Goal: Task Accomplishment & Management: Use online tool/utility

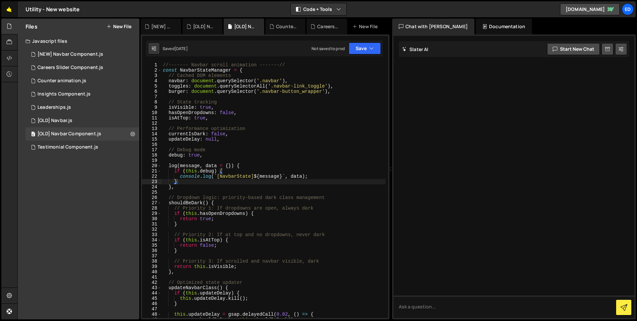
click at [10, 8] on link "🤙" at bounding box center [9, 9] width 16 height 16
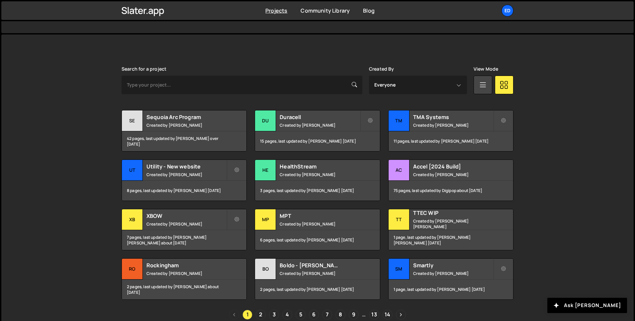
scroll to position [157, 0]
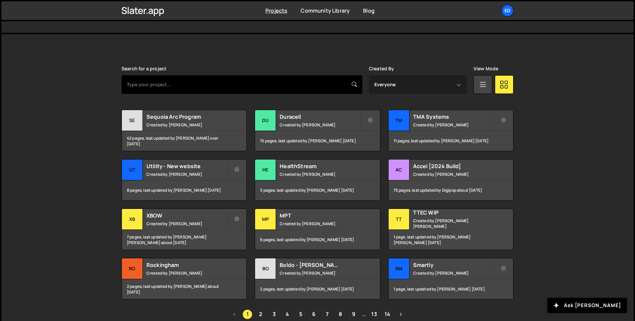
click at [209, 79] on input "text" at bounding box center [241, 84] width 241 height 19
type input "duracell"
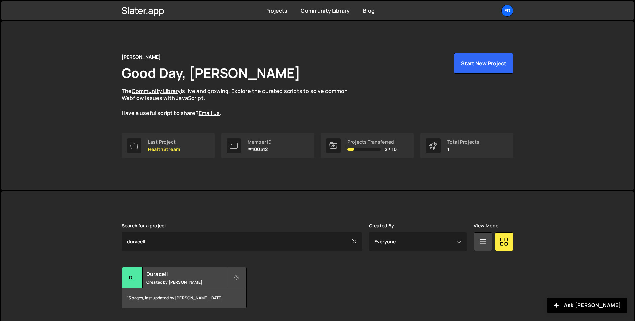
scroll to position [21, 0]
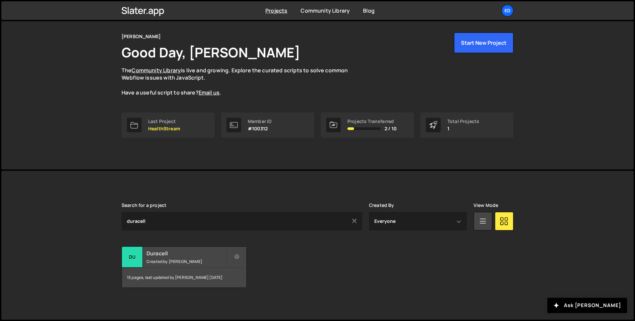
click at [170, 260] on small "Created by Felix Gonzalo" at bounding box center [186, 262] width 80 height 6
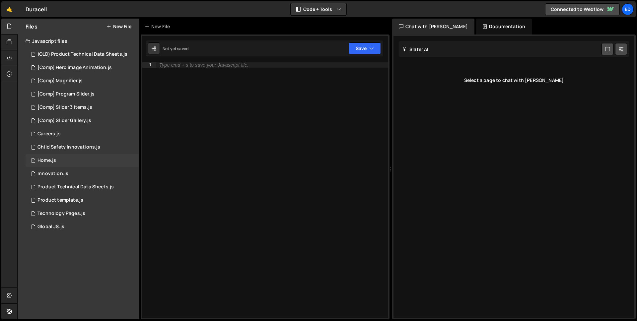
click at [59, 159] on div "1 Home.js 0" at bounding box center [83, 160] width 114 height 13
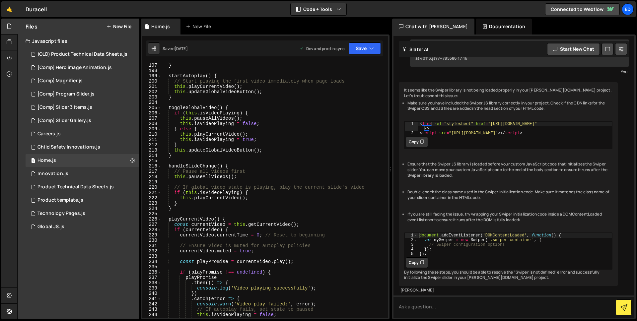
scroll to position [1056, 0]
click at [95, 69] on div "[Comp] Hero image Animation.js" at bounding box center [75, 68] width 74 height 6
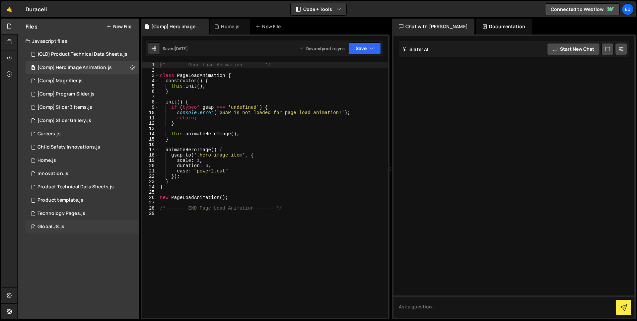
click at [66, 226] on div "6 Global JS.js 0" at bounding box center [83, 226] width 114 height 13
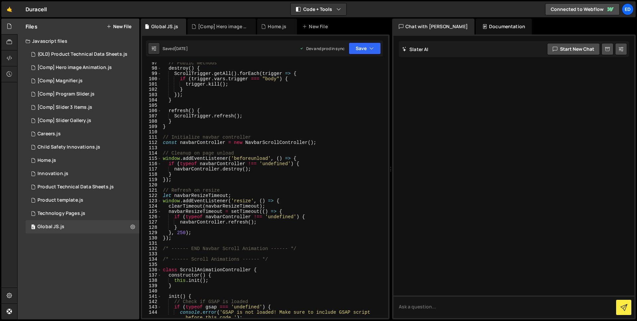
scroll to position [548, 0]
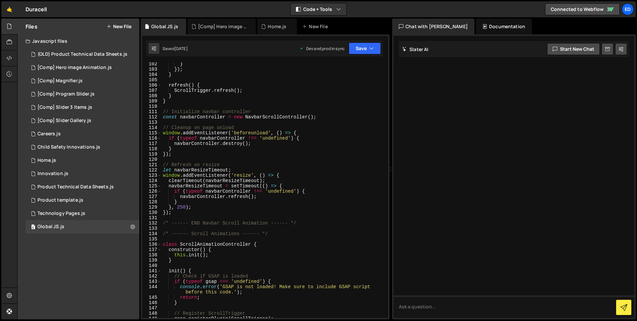
click at [266, 160] on div "} }) ; } refresh ( ) { ScrollTrigger . refresh ( ) ; } } // Initialize navbar c…" at bounding box center [274, 194] width 224 height 267
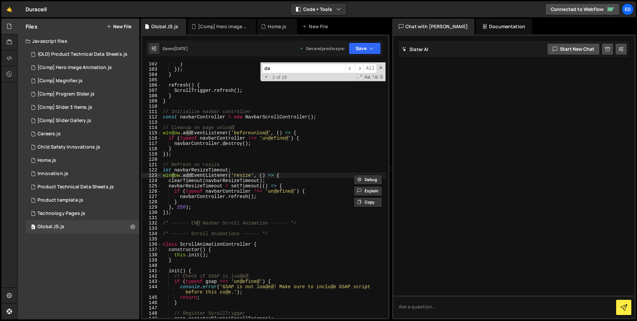
scroll to position [754, 0]
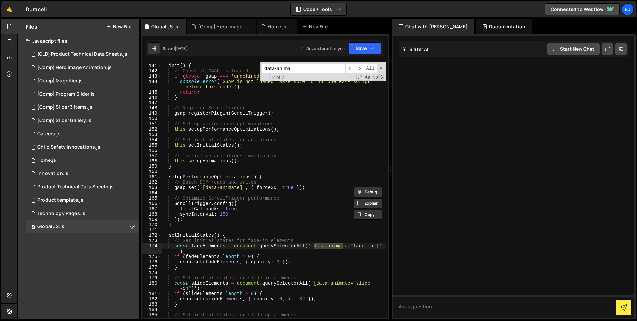
type input "data-anima"
click at [251, 127] on div "init ( ) { // Check if GSAP is loaded if ( typeof gsap === 'undefined' ) { cons…" at bounding box center [274, 194] width 224 height 272
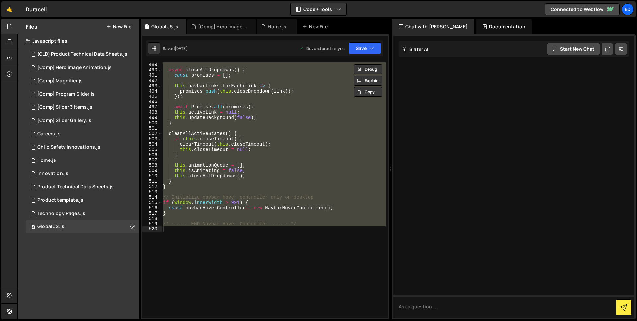
scroll to position [2689, 0]
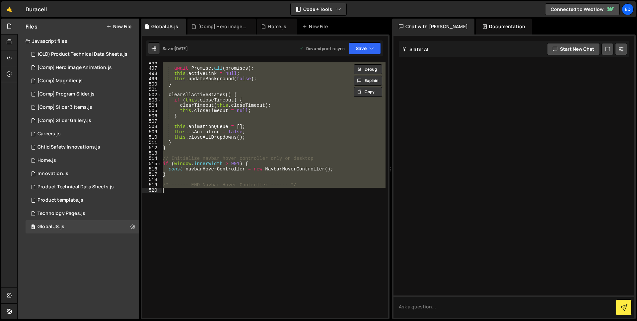
click at [248, 175] on div "await Promise . all ( promises ) ; this . activeLink = null ; this . updateBack…" at bounding box center [274, 193] width 224 height 267
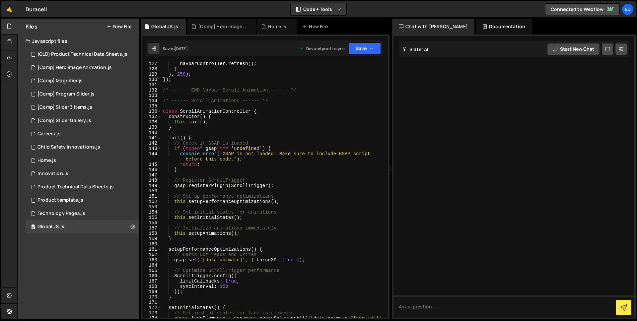
scroll to position [681, 0]
drag, startPoint x: 191, startPoint y: 99, endPoint x: 240, endPoint y: 100, distance: 48.5
click at [240, 100] on div "navbarController . refresh ( ) ; } } , 250 ) ; }) ; /* ------ END Navbar Scroll…" at bounding box center [274, 197] width 224 height 272
type textarea "/* ------ Scroll Animations ------ */"
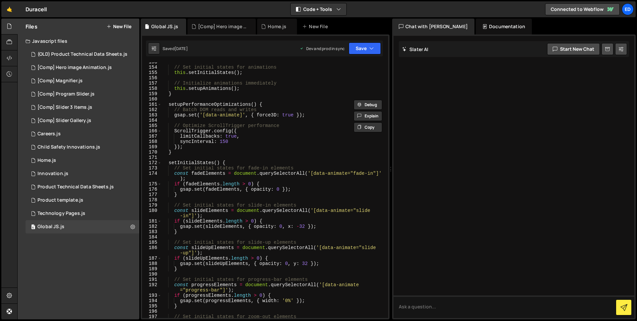
scroll to position [836, 0]
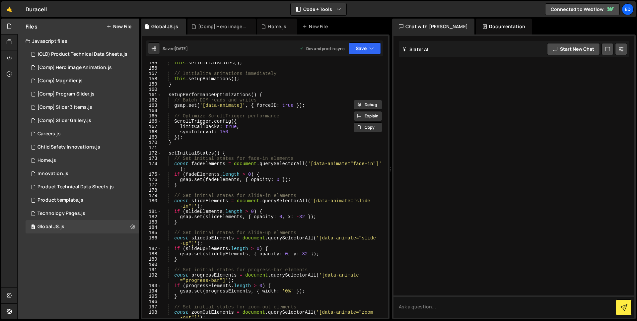
click at [124, 24] on button "New File" at bounding box center [119, 26] width 25 height 5
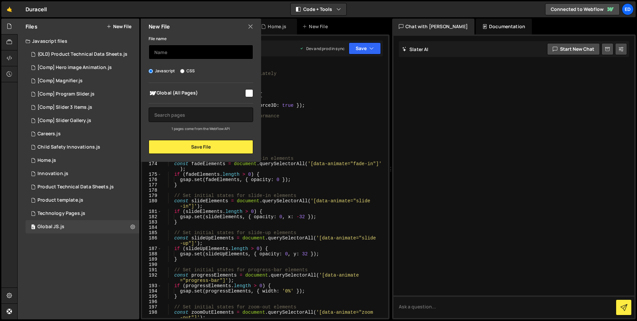
click at [166, 51] on input "text" at bounding box center [201, 52] width 105 height 15
type input "Global JS [NEW]"
click at [251, 93] on input "checkbox" at bounding box center [249, 93] width 8 height 8
checkbox input "true"
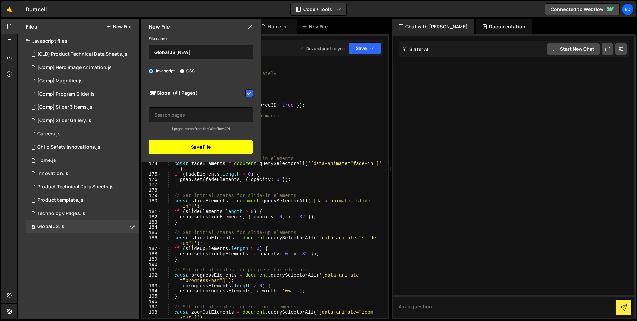
click at [217, 149] on button "Save File" at bounding box center [201, 147] width 105 height 14
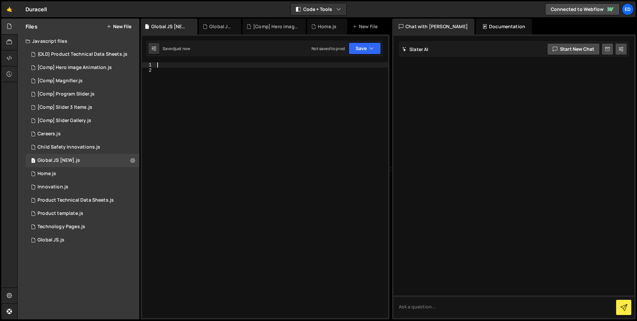
click at [203, 64] on div at bounding box center [272, 195] width 232 height 267
paste textarea "});"
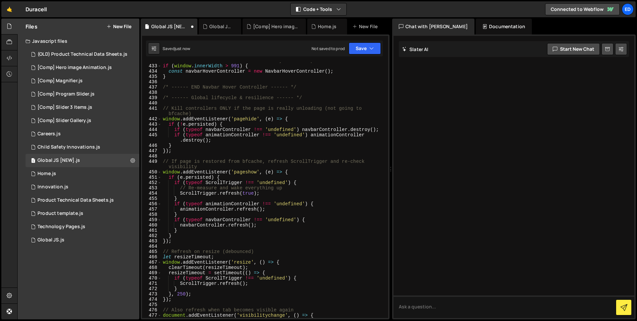
scroll to position [2389, 0]
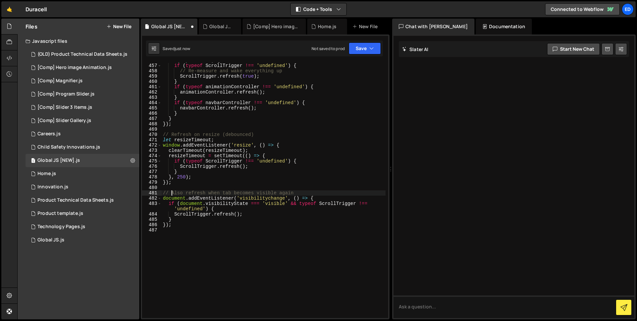
type textarea "// Also refresh when tab becomes visible again"
click at [131, 243] on div "1 Global JS.js 0" at bounding box center [83, 240] width 114 height 13
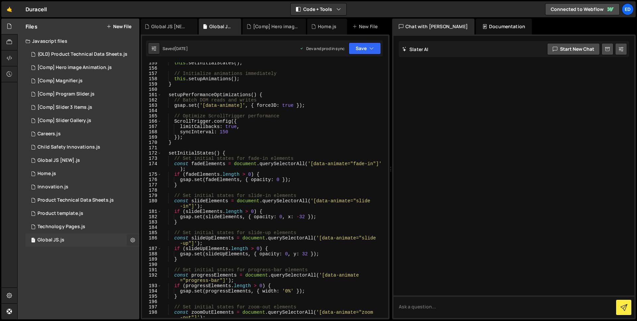
click at [132, 240] on icon at bounding box center [132, 240] width 5 height 6
type input "Global JS"
radio input "true"
checkbox input "true"
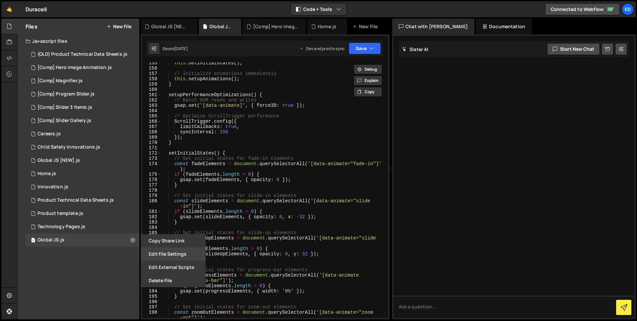
click at [161, 255] on button "Edit File Settings" at bounding box center [173, 254] width 65 height 13
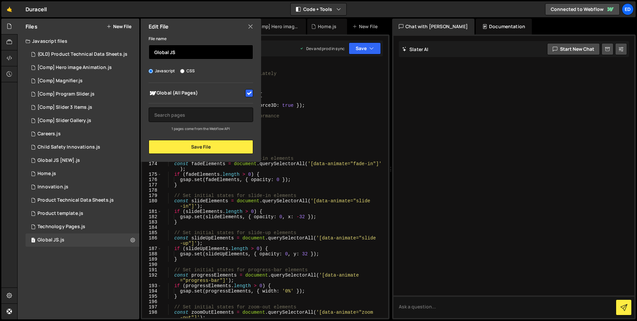
click at [202, 57] on input "Global JS" at bounding box center [201, 52] width 105 height 15
type input "Global JS [OLD]"
click at [251, 93] on input "checkbox" at bounding box center [249, 93] width 8 height 8
checkbox input "false"
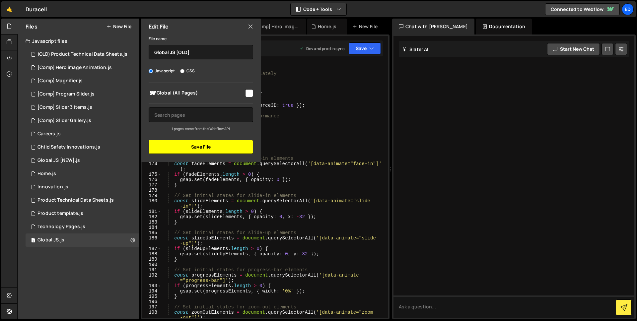
click at [211, 150] on button "Save File" at bounding box center [201, 147] width 105 height 14
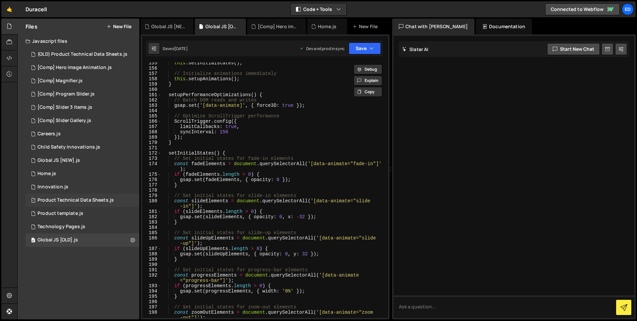
click at [89, 197] on div "Product Technical Data Sheets.js" at bounding box center [76, 200] width 76 height 6
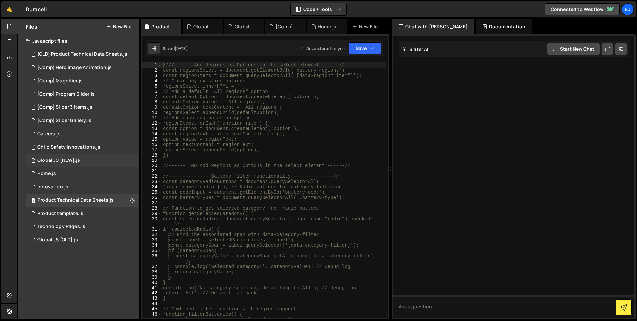
click at [83, 159] on div "1 Global JS [NEW].js 0" at bounding box center [83, 160] width 114 height 13
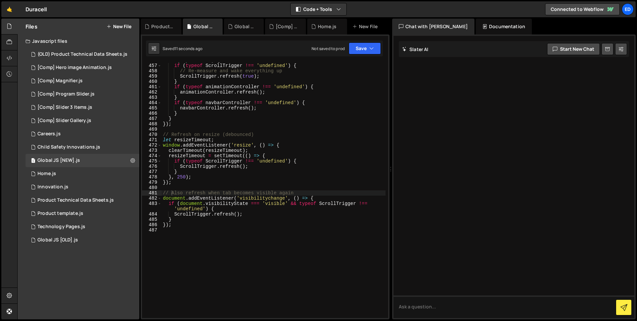
click at [237, 131] on div "if ( e . persisted ) { if ( typeof ScrollTrigger !== 'undefined' ) { // Re-meas…" at bounding box center [274, 191] width 224 height 267
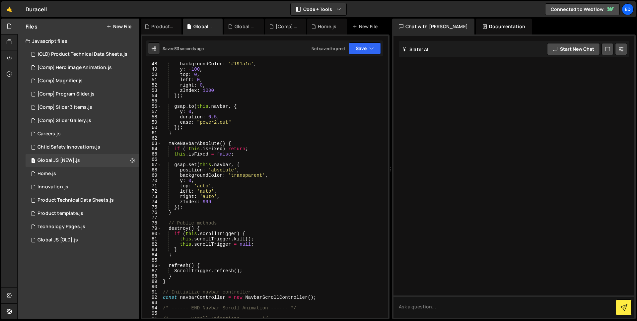
scroll to position [0, 0]
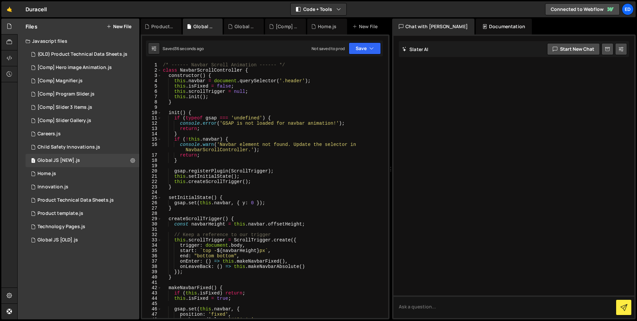
click at [292, 66] on div "/* ------ Navbar Scroll Animation ------ */ class NavbarScrollController { cons…" at bounding box center [274, 195] width 224 height 267
type textarea "/* ------ Navbar Scroll Animation ------ */"
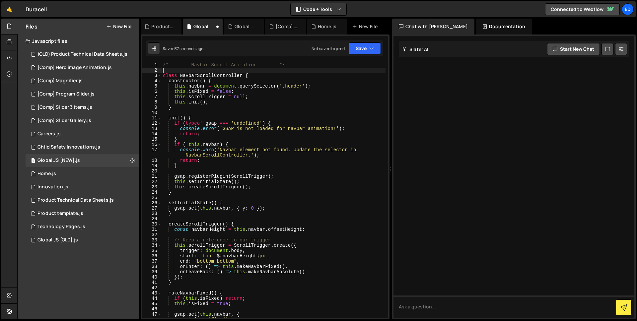
type textarea "s"
type textarea "console.log("neww");"
drag, startPoint x: 222, startPoint y: 71, endPoint x: 162, endPoint y: 71, distance: 60.1
click at [162, 71] on div "/* ------ Navbar Scroll Animation ------ */ console . log ( "neww" ) ; class Na…" at bounding box center [274, 195] width 224 height 267
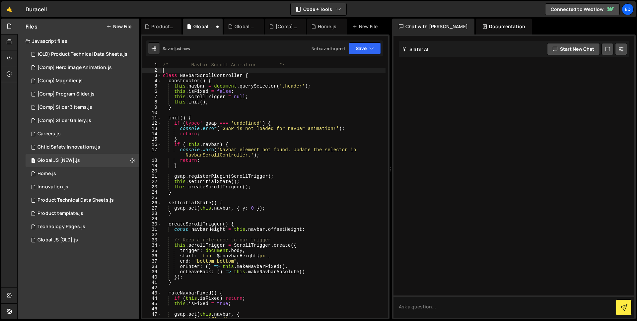
scroll to position [0, 0]
type textarea "/* ------ Navbar Scroll Animation ------ */"
click at [236, 71] on div "/* ------ Navbar Scroll Animation ------ */ console . log ( "neww123" ) class N…" at bounding box center [274, 195] width 224 height 267
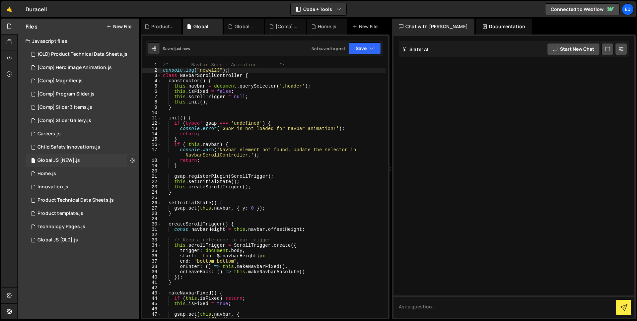
type textarea "console.log("neww123");"
click at [135, 162] on button at bounding box center [133, 161] width 12 height 12
type input "Global JS [NEW]"
radio input "true"
checkbox input "true"
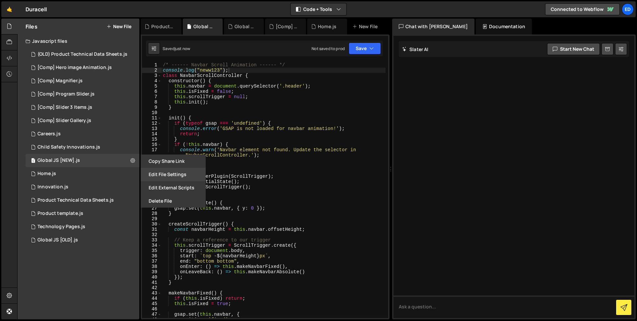
click at [172, 178] on button "Edit File Settings" at bounding box center [173, 174] width 65 height 13
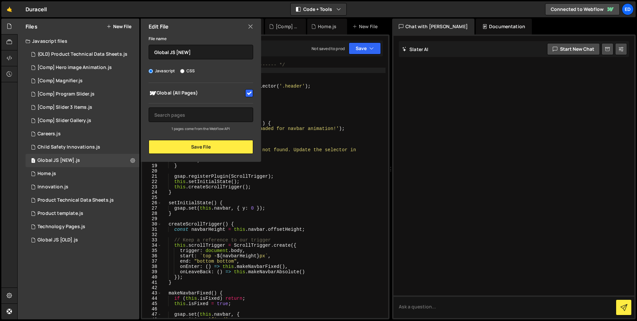
click at [251, 26] on icon at bounding box center [250, 26] width 5 height 7
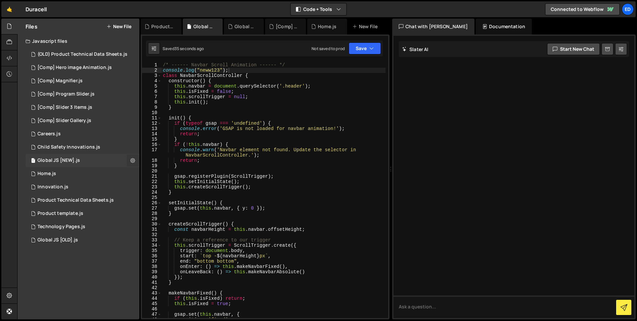
click at [132, 162] on icon at bounding box center [132, 160] width 5 height 6
type input "Global JS [NEW]"
radio input "true"
checkbox input "true"
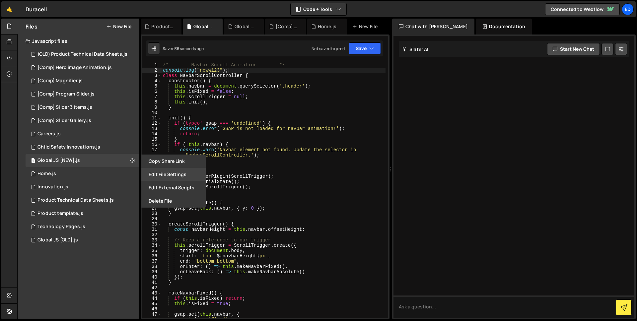
click at [159, 175] on button "Edit File Settings" at bounding box center [173, 174] width 65 height 13
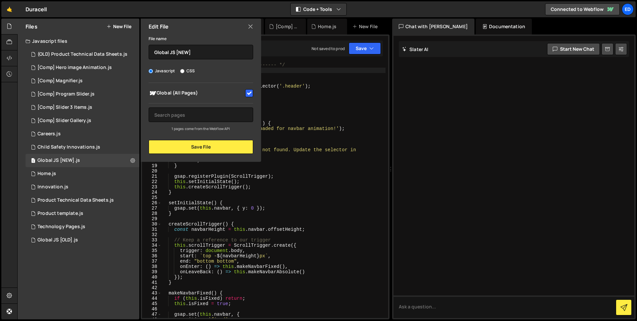
click at [251, 27] on icon at bounding box center [250, 26] width 5 height 7
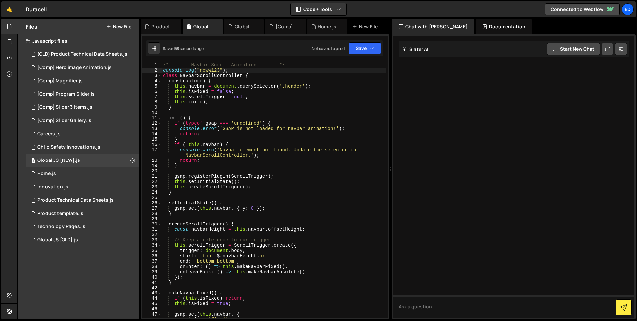
click at [215, 74] on div "/* ------ Navbar Scroll Animation ------ */ console . log ( "neww123" ) ; class…" at bounding box center [274, 195] width 224 height 267
click at [231, 69] on div "/* ------ Navbar Scroll Animation ------ */ console . log ( "neww123" ) ; class…" at bounding box center [274, 195] width 224 height 267
type textarea "});"
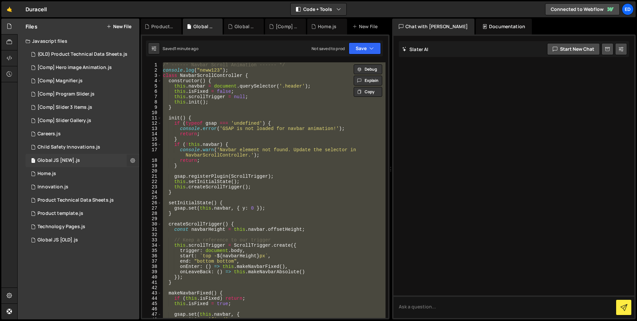
click at [133, 157] on icon at bounding box center [132, 160] width 5 height 6
type input "Global JS [NEW]"
radio input "true"
checkbox input "true"
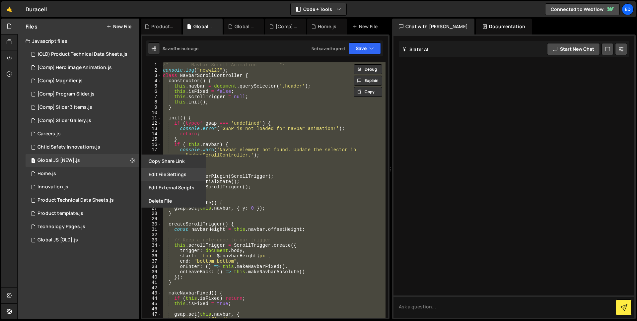
click at [173, 176] on button "Edit File Settings" at bounding box center [173, 174] width 65 height 13
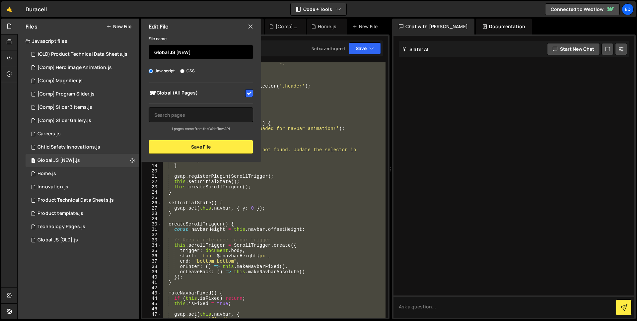
click at [184, 54] on input "Global JS [NEW]" at bounding box center [201, 52] width 105 height 15
type input "Global JS [OLD1]"
click at [248, 92] on input "checkbox" at bounding box center [249, 93] width 8 height 8
checkbox input "false"
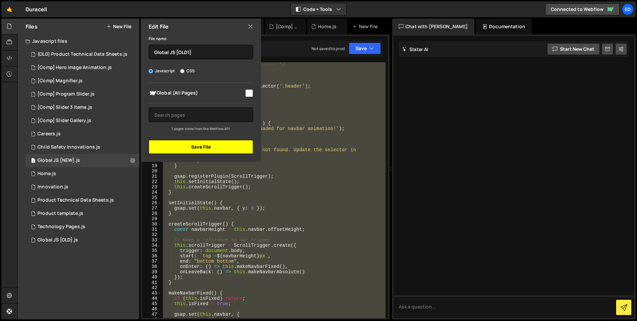
click at [222, 148] on button "Save File" at bounding box center [201, 147] width 105 height 14
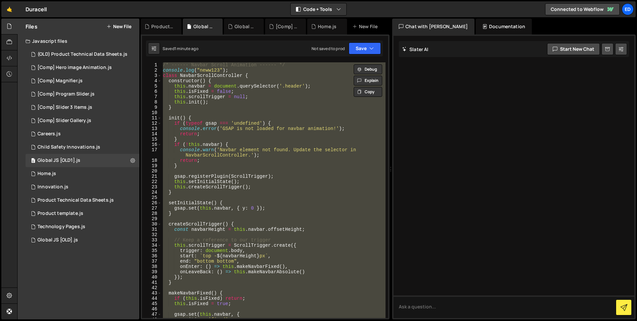
click at [255, 123] on div "/* ------ Navbar Scroll Animation ------ */ console . log ( "neww123" ) ; class…" at bounding box center [274, 195] width 224 height 267
type textarea "if (typeof gsap === 'undefined') {"
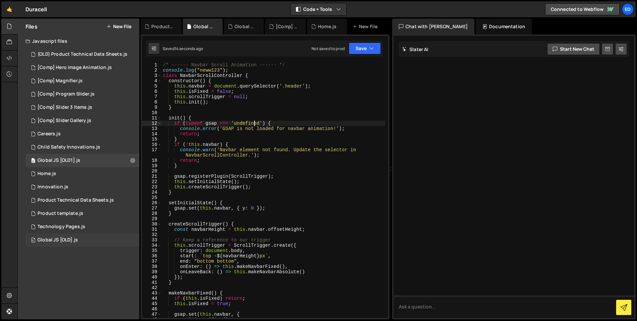
click at [123, 238] on div "0 Global JS [OLD].js 0" at bounding box center [83, 240] width 114 height 13
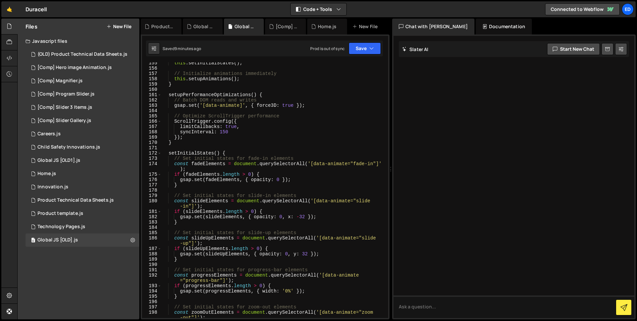
click at [268, 134] on div "this . setInitialStates ( ) ; // Initialize animations immediately this . setup…" at bounding box center [274, 193] width 224 height 267
type textarea "/* ------ END Navbar Hover Controller ------ */"
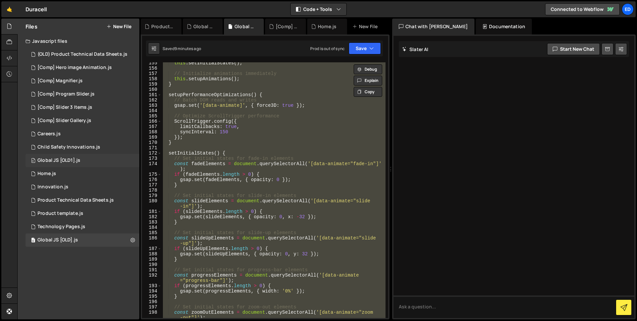
click at [76, 160] on div "Global JS [OLD1].js" at bounding box center [59, 161] width 43 height 6
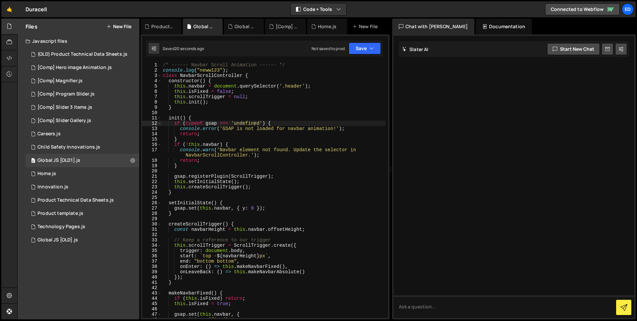
click at [243, 106] on div "/* ------ Navbar Scroll Animation ------ */ console . log ( "neww123" ) ; class…" at bounding box center [274, 195] width 224 height 267
type textarea "});"
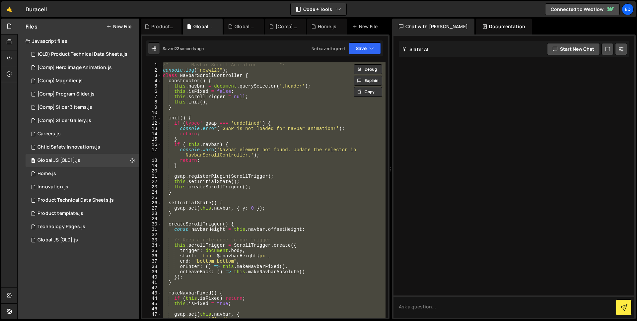
paste textarea
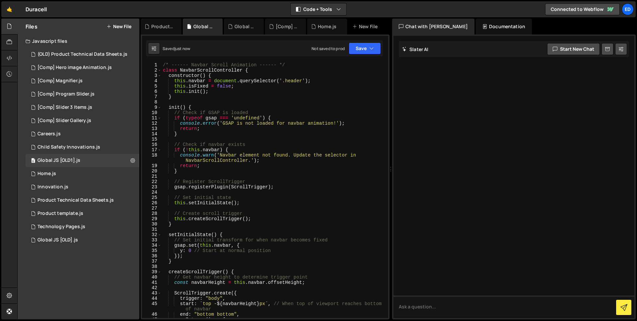
scroll to position [0, 0]
click at [73, 241] on div "Global JS [OLD].js" at bounding box center [58, 240] width 40 height 6
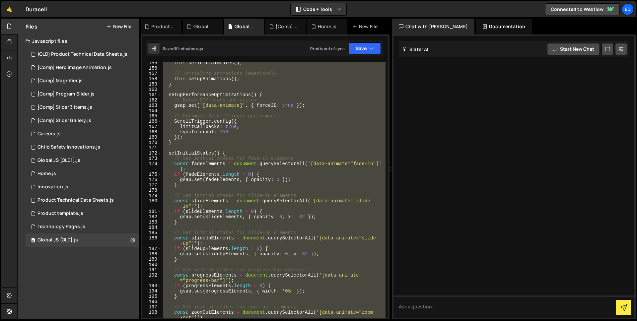
click at [282, 182] on div "this . setInitialStates ( ) ; // Initialize animations immediately this . setup…" at bounding box center [274, 193] width 224 height 267
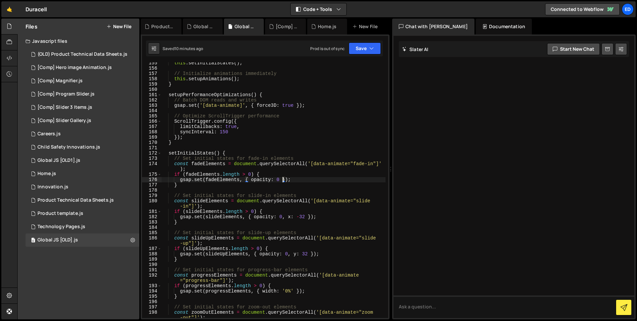
type textarea "/* ------ END Navbar Hover Controller ------ */"
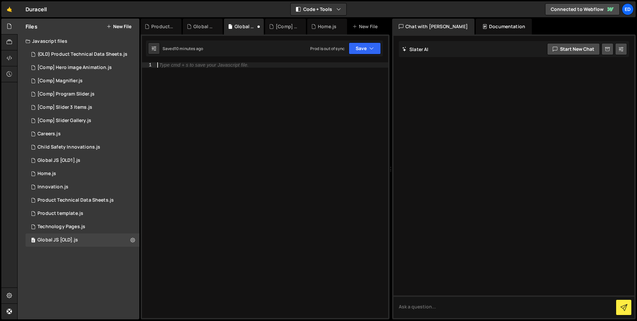
paste textarea "});"
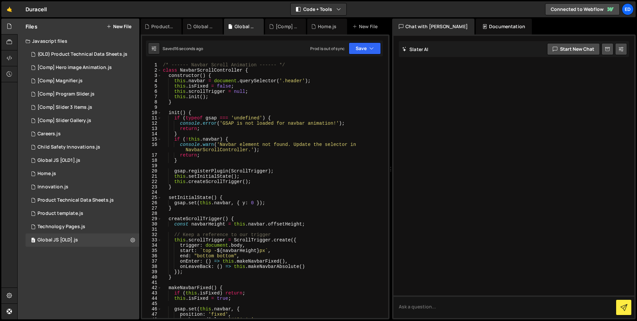
click at [233, 96] on div "/* ------ Navbar Scroll Animation ------ */ class NavbarScrollController { cons…" at bounding box center [274, 195] width 224 height 267
click at [293, 64] on div "/* ------ Navbar Scroll Animation ------ */ class NavbarScrollController { cons…" at bounding box center [274, 195] width 224 height 267
type textarea "/* ------ Navbar Scroll Animation ------ */"
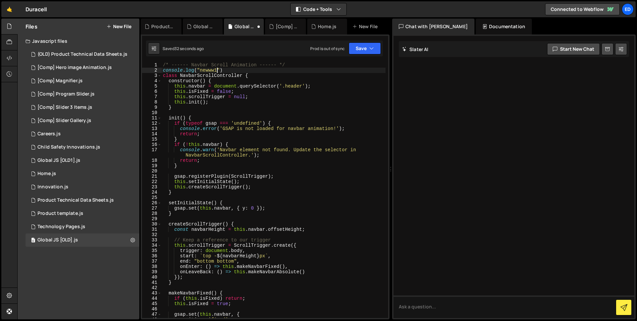
scroll to position [0, 4]
click at [243, 67] on div "/* ------ Navbar Scroll Animation ------ */ console . log ( "newww13" ) class N…" at bounding box center [274, 195] width 224 height 267
click at [243, 69] on div "/* ------ Navbar Scroll Animation ------ */ console . log ( "newww13" ) class N…" at bounding box center [274, 195] width 224 height 267
type textarea "console.log("newww13");"
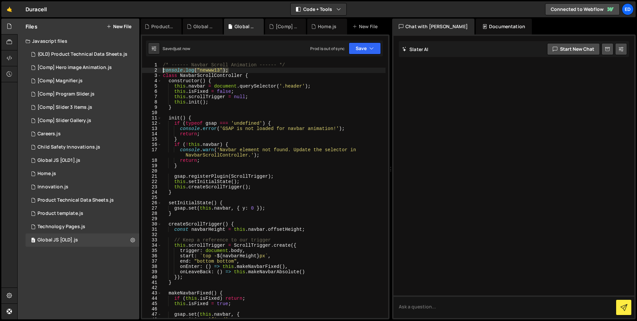
drag, startPoint x: 232, startPoint y: 69, endPoint x: 159, endPoint y: 71, distance: 73.7
click at [159, 71] on div "console.log("newww13"); 1 2 3 4 5 6 7 8 9 10 11 12 13 14 15 16 17 18 19 20 21 2…" at bounding box center [265, 190] width 246 height 256
type textarea "/* ------ Navbar Scroll Animation ------ */"
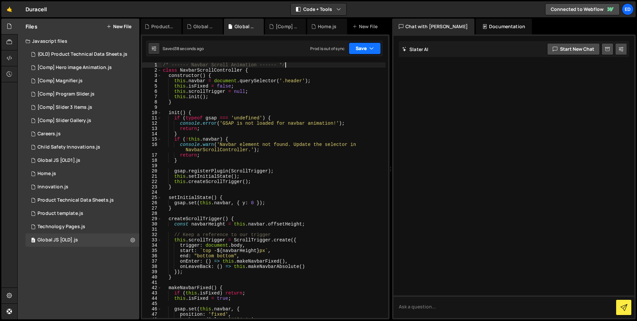
click at [376, 48] on button "Save" at bounding box center [365, 48] width 32 height 12
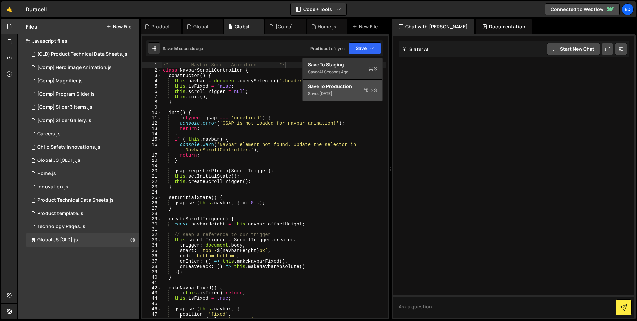
click at [340, 87] on div "Save to Production S" at bounding box center [342, 86] width 69 height 7
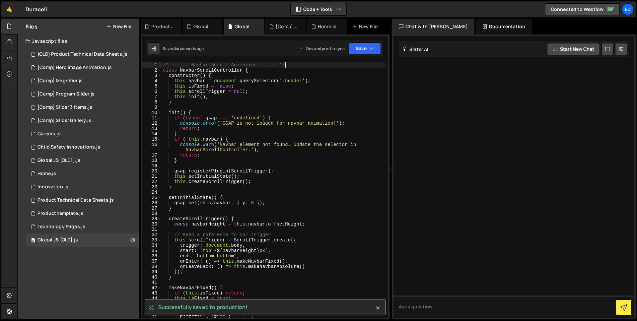
click at [307, 63] on div "/* ------ Navbar Scroll Animation ------ */ class NavbarScrollController { cons…" at bounding box center [274, 195] width 224 height 267
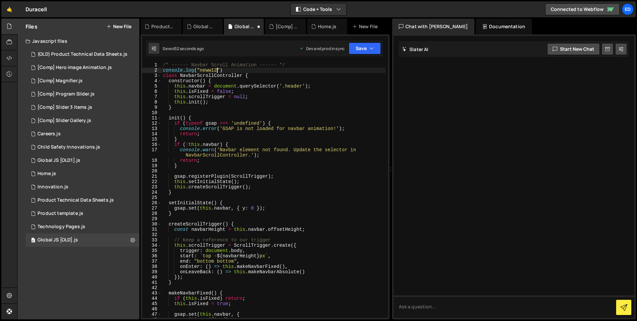
scroll to position [0, 4]
click at [234, 70] on div "/* ------ Navbar Scroll Animation ------ */ console . log ( "neww123" ) class N…" at bounding box center [274, 195] width 224 height 267
type textarea "console.log("neww123");"
click at [135, 241] on button at bounding box center [133, 240] width 12 height 12
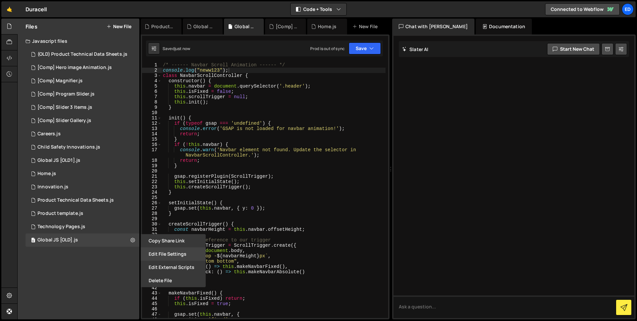
click at [154, 255] on button "Edit File Settings" at bounding box center [173, 254] width 65 height 13
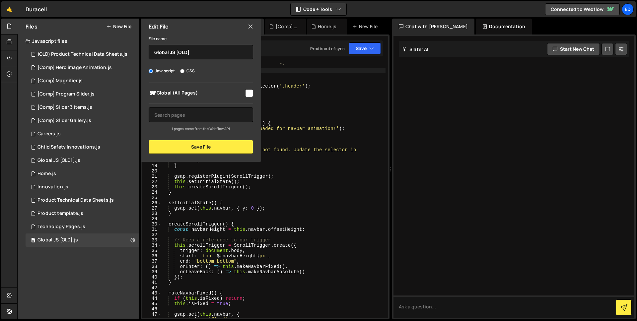
click at [248, 94] on input "checkbox" at bounding box center [249, 93] width 8 height 8
checkbox input "true"
click at [216, 143] on button "Save File" at bounding box center [201, 147] width 105 height 14
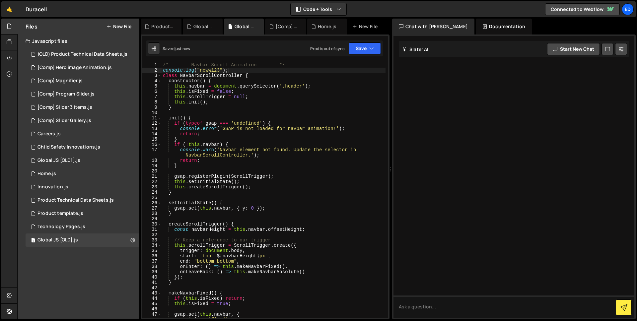
type textarea "}"
click at [249, 141] on div "/* ------ Navbar Scroll Animation ------ */ console . log ( "neww123" ) ; class…" at bounding box center [274, 195] width 224 height 267
click at [364, 45] on button "Save" at bounding box center [365, 48] width 32 height 12
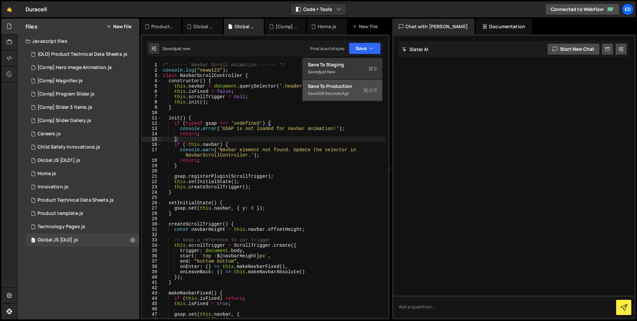
click at [355, 85] on div "Save to Production S" at bounding box center [342, 86] width 69 height 7
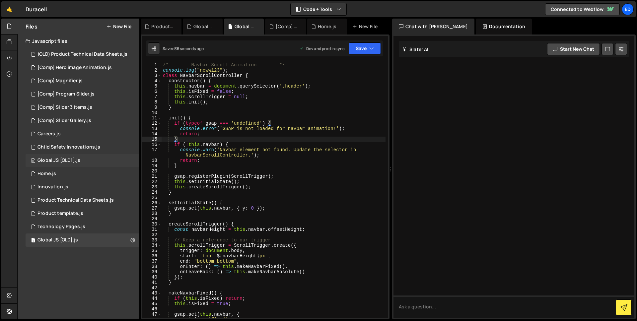
click at [132, 157] on div "0 Global JS [OLD1].js 0" at bounding box center [83, 160] width 114 height 13
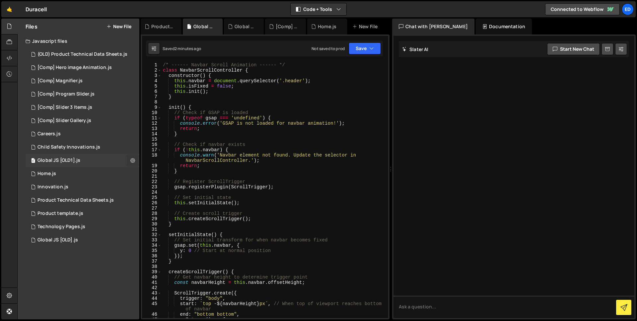
click at [131, 160] on icon at bounding box center [132, 160] width 5 height 6
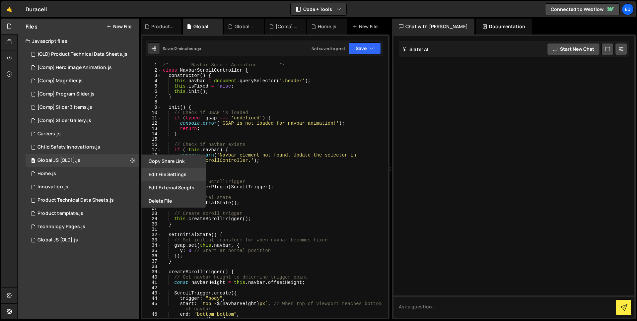
click at [153, 173] on button "Edit File Settings" at bounding box center [173, 174] width 65 height 13
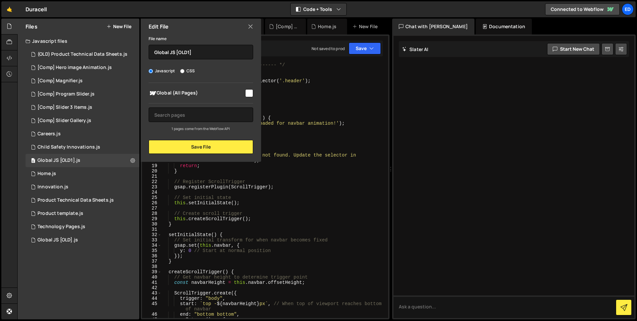
click at [255, 26] on div "Edit File" at bounding box center [201, 27] width 120 height 16
click at [251, 27] on icon at bounding box center [250, 26] width 5 height 7
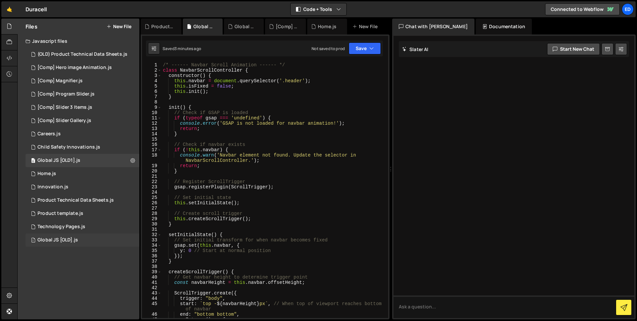
click at [135, 244] on div "1 Global JS [OLD].js 0" at bounding box center [83, 240] width 114 height 13
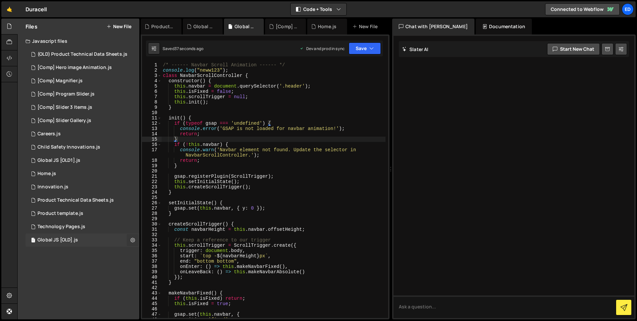
click at [134, 241] on icon at bounding box center [132, 240] width 5 height 6
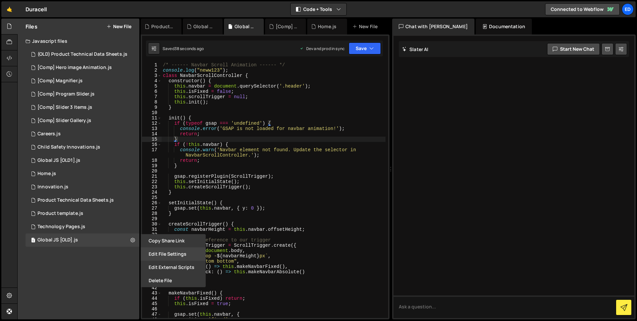
click at [174, 254] on button "Edit File Settings" at bounding box center [173, 254] width 65 height 13
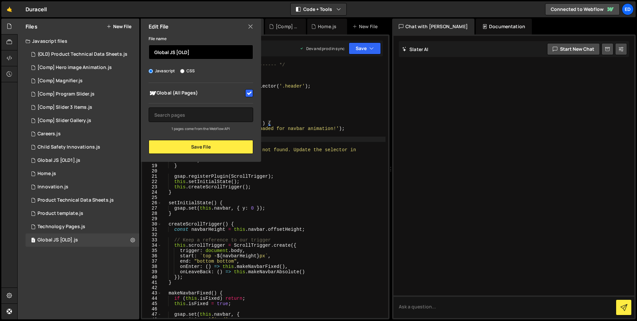
click at [197, 54] on input "Global JS [OLD]" at bounding box center [201, 52] width 105 height 15
type input "Global JS"
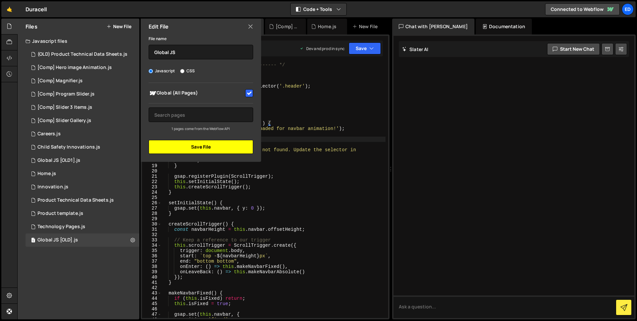
click at [221, 144] on button "Save File" at bounding box center [201, 147] width 105 height 14
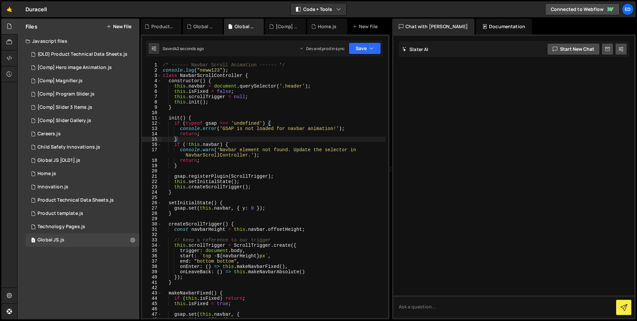
click at [250, 150] on div "/* ------ Navbar Scroll Animation ------ */ console . log ( "neww123" ) ; class…" at bounding box center [274, 195] width 224 height 267
click at [371, 49] on icon "button" at bounding box center [371, 48] width 5 height 7
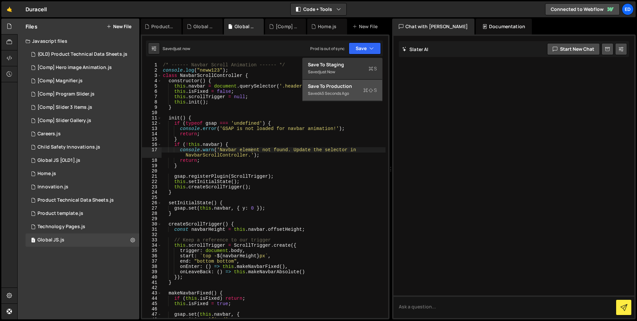
click at [351, 84] on div "Save to Production S" at bounding box center [342, 86] width 69 height 7
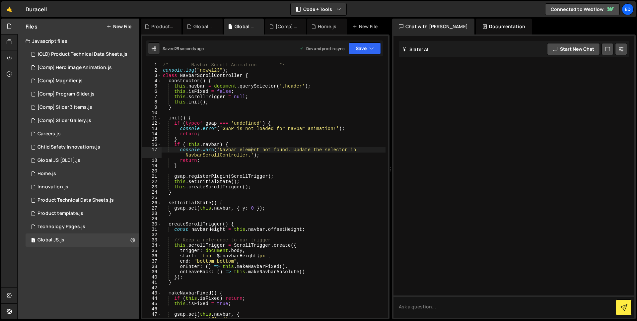
type textarea "class NavbarScrollController {"
drag, startPoint x: 163, startPoint y: 76, endPoint x: 242, endPoint y: 75, distance: 79.3
click at [242, 75] on div "/* ------ Navbar Scroll Animation ------ */ console . log ( "neww123" ) ; class…" at bounding box center [274, 195] width 224 height 267
click at [11, 5] on link "🤙" at bounding box center [9, 9] width 16 height 16
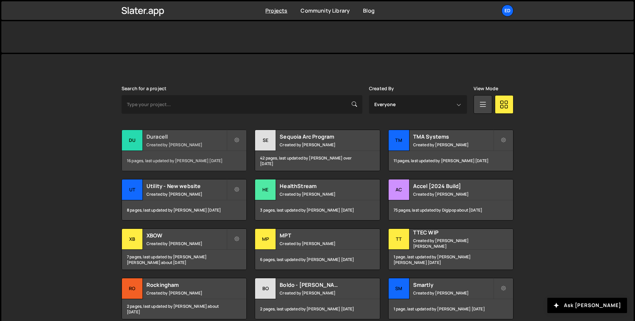
scroll to position [138, 0]
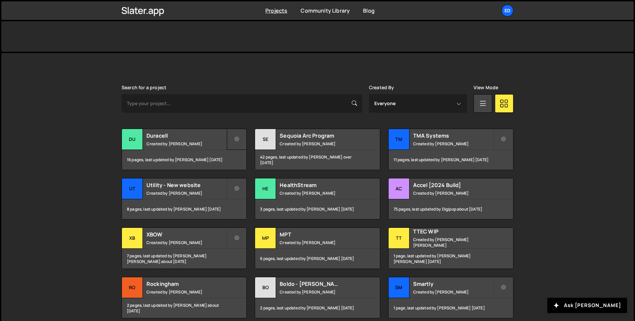
click at [236, 135] on button at bounding box center [237, 139] width 20 height 21
click at [177, 133] on h2 "Duracell" at bounding box center [186, 135] width 80 height 7
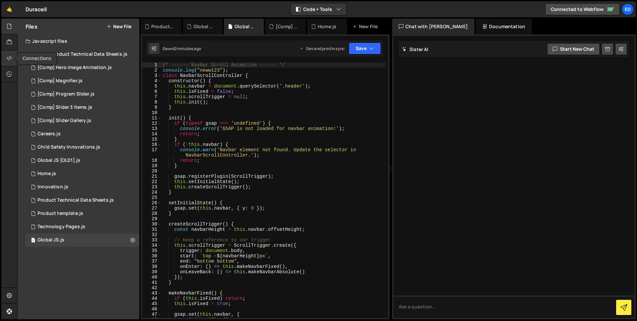
click at [9, 54] on icon at bounding box center [9, 57] width 5 height 7
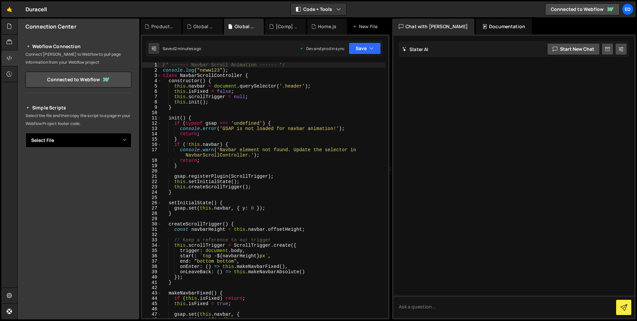
click at [88, 133] on select "Select File (OLD) Product Technical Data Sheets.js [Comp] Hero image Animation.…" at bounding box center [79, 140] width 106 height 15
click at [8, 9] on link "🤙" at bounding box center [9, 9] width 16 height 16
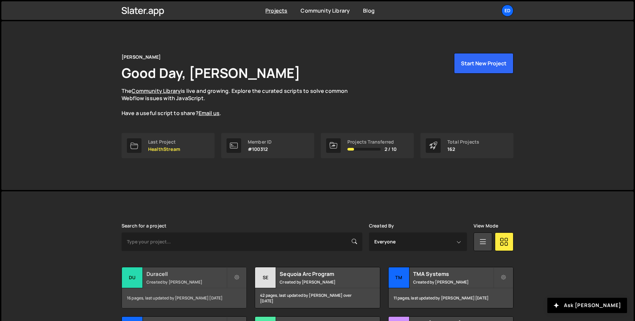
click at [173, 274] on h2 "Duracell" at bounding box center [186, 273] width 80 height 7
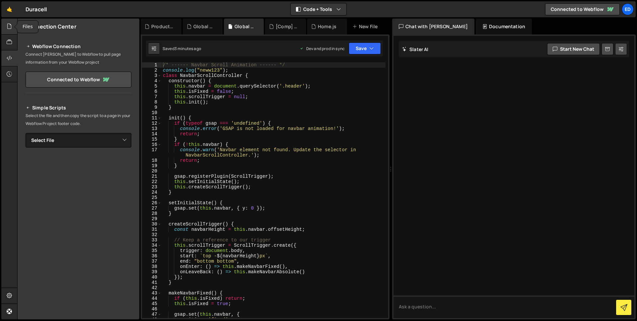
click at [9, 27] on icon at bounding box center [9, 26] width 5 height 7
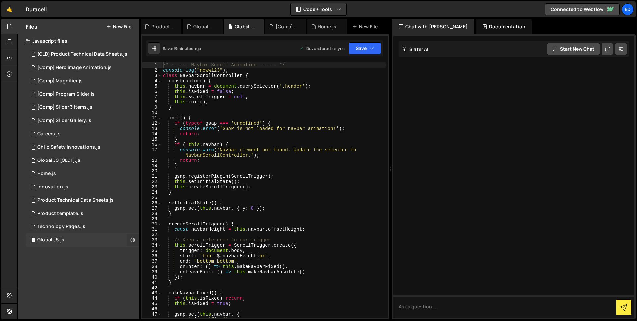
click at [134, 241] on icon at bounding box center [132, 240] width 5 height 6
type input "Global JS"
radio input "true"
checkbox input "true"
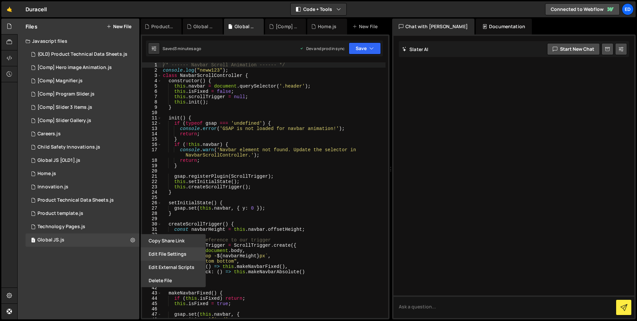
click at [160, 255] on button "Edit File Settings" at bounding box center [173, 254] width 65 height 13
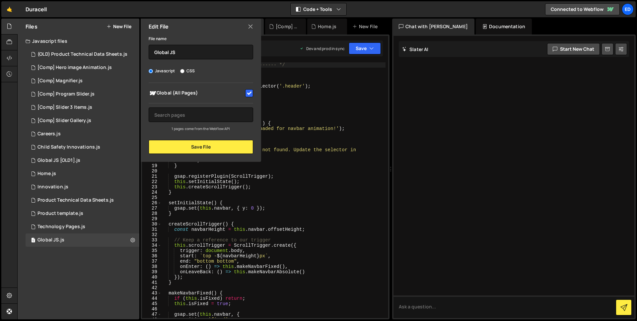
click at [249, 27] on icon at bounding box center [250, 26] width 5 height 7
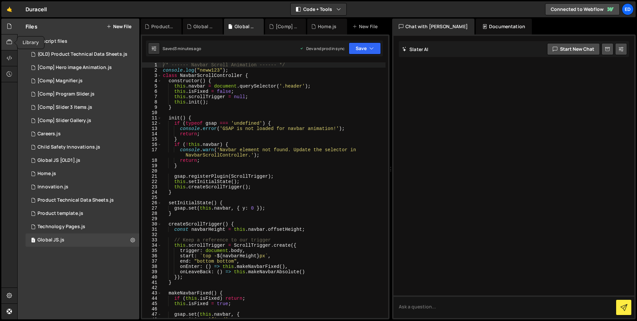
click at [13, 41] on div at bounding box center [9, 43] width 16 height 16
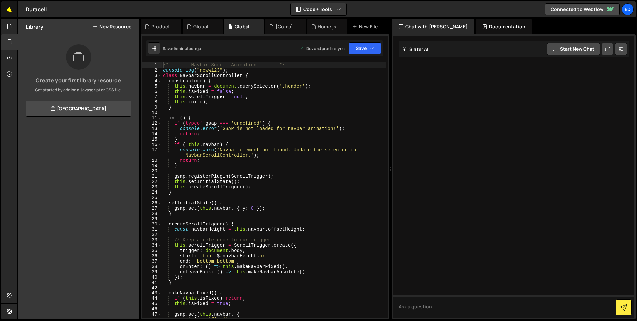
click at [10, 10] on link "🤙" at bounding box center [9, 9] width 16 height 16
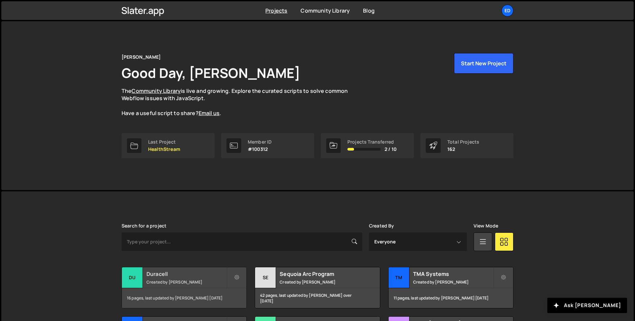
click at [186, 280] on small "Created by Felix Gonzalo" at bounding box center [186, 282] width 80 height 6
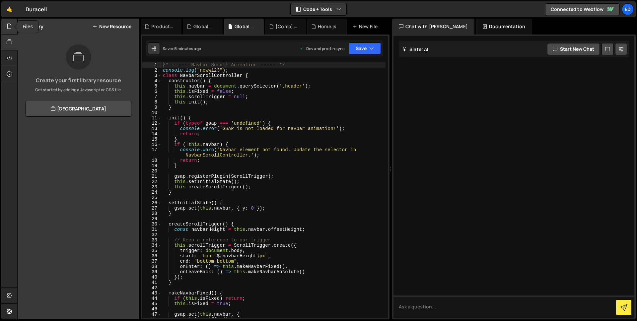
click at [7, 27] on icon at bounding box center [9, 26] width 5 height 7
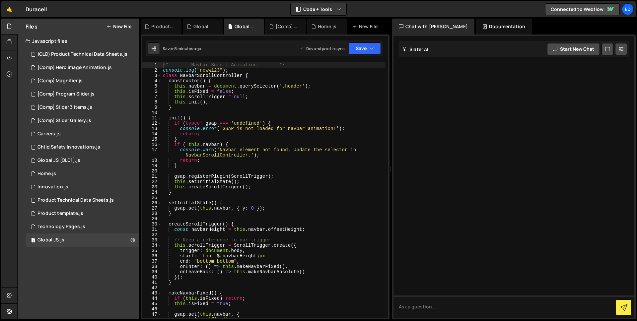
click at [240, 68] on div "/* ------ Navbar Scroll Animation ------ */ console . log ( "neww123" ) ; class…" at bounding box center [274, 195] width 224 height 267
click at [220, 71] on div "/* ------ Navbar Scroll Animation ------ */ console . log ( "neww123" ) ; class…" at bounding box center [274, 195] width 224 height 267
drag, startPoint x: 232, startPoint y: 69, endPoint x: 165, endPoint y: 69, distance: 67.0
click at [165, 69] on div "/* ------ Navbar Scroll Animation ------ */ console . log ( "neww123" ) ; class…" at bounding box center [274, 195] width 224 height 267
type textarea "c"
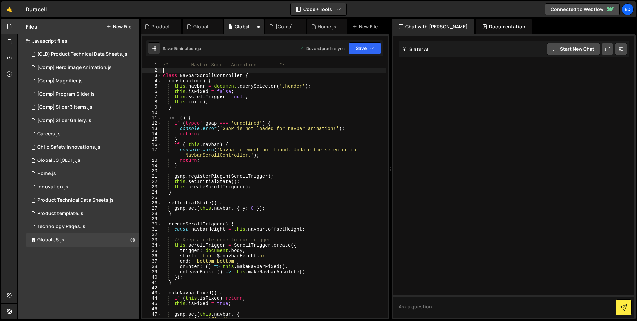
type textarea "/* ------ Navbar Scroll Animation ------ */"
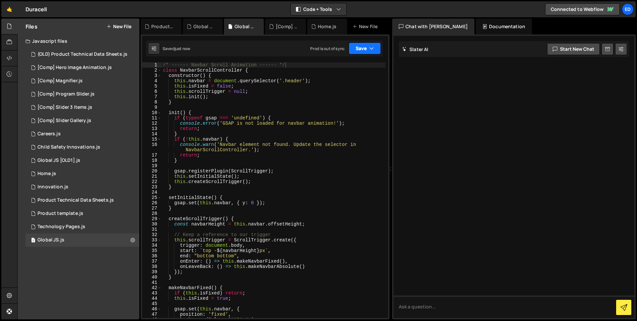
click at [366, 50] on button "Save" at bounding box center [365, 48] width 32 height 12
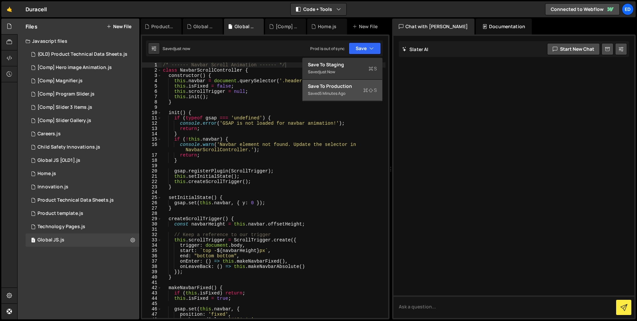
click at [351, 81] on button "Save to Production S Saved 5 minutes ago" at bounding box center [343, 91] width 80 height 22
